Goal: Task Accomplishment & Management: Manage account settings

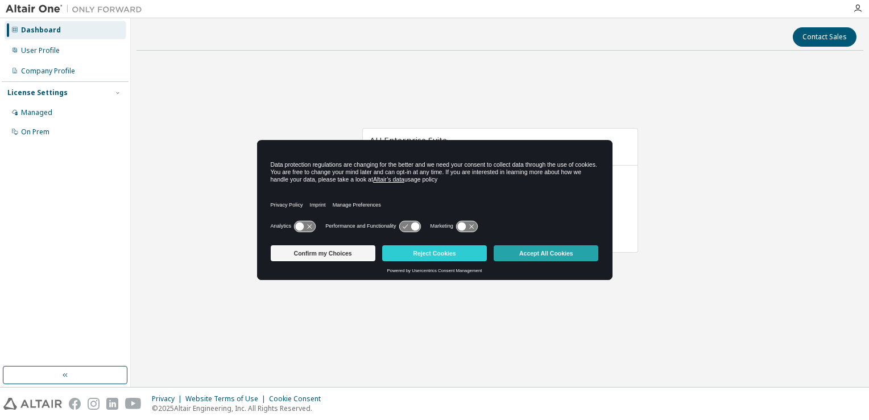
click at [580, 253] on button "Accept All Cookies" at bounding box center [546, 253] width 105 height 16
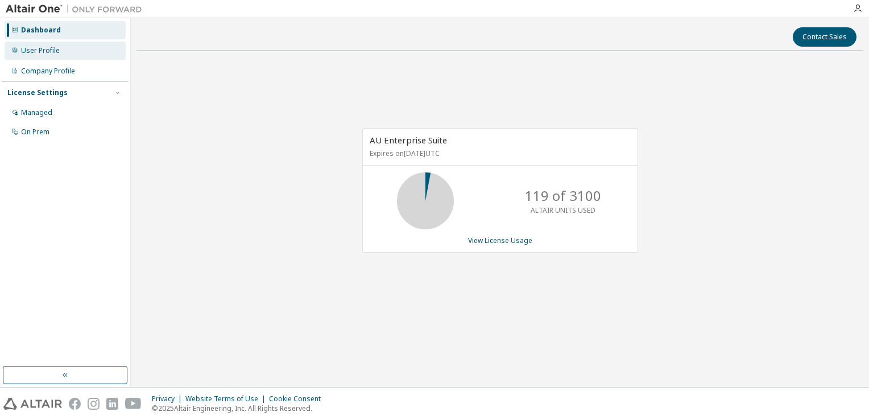
click at [93, 56] on div "User Profile" at bounding box center [65, 51] width 121 height 18
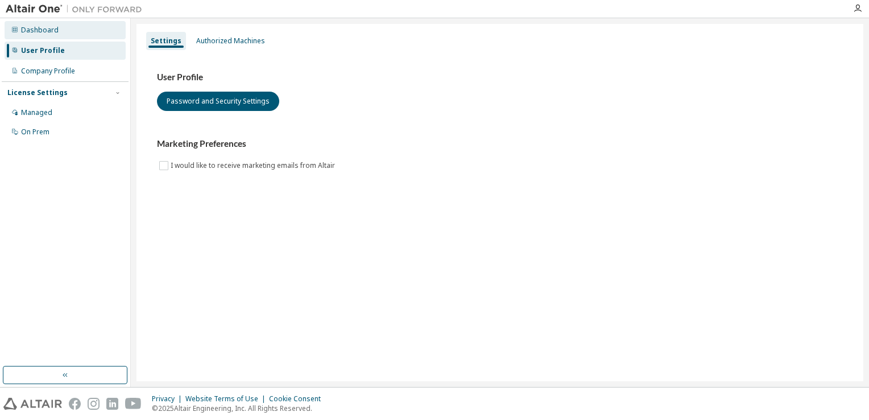
click at [53, 29] on div "Dashboard" at bounding box center [40, 30] width 38 height 9
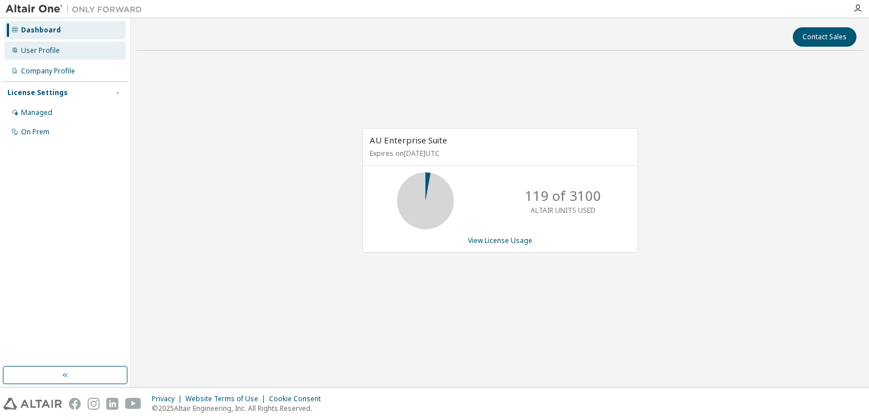
click at [76, 52] on div "User Profile" at bounding box center [65, 51] width 121 height 18
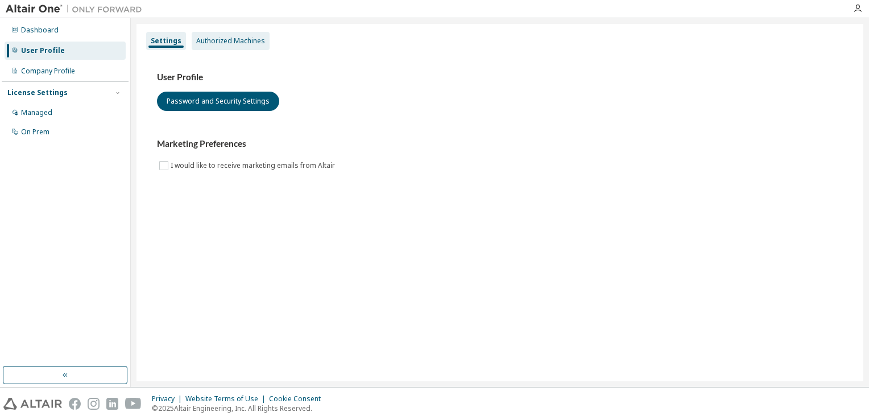
click at [254, 49] on div "Authorized Machines" at bounding box center [231, 41] width 78 height 18
